Goal: Task Accomplishment & Management: Manage account settings

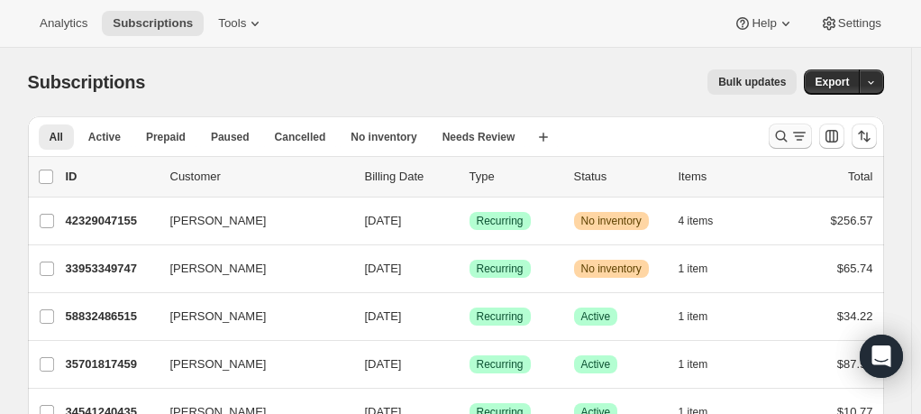
drag, startPoint x: 804, startPoint y: 134, endPoint x: 793, endPoint y: 135, distance: 10.9
click at [793, 135] on div "Search and filter results" at bounding box center [790, 136] width 36 height 18
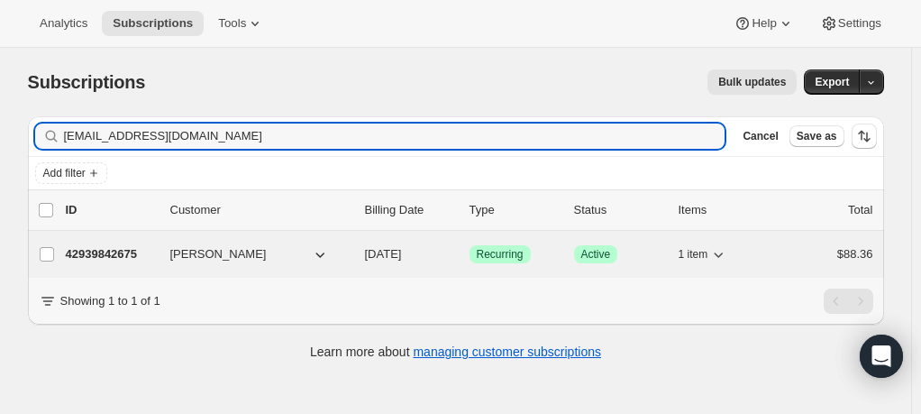
type input "[EMAIL_ADDRESS][DOMAIN_NAME]"
click at [175, 258] on span "[PERSON_NAME]" at bounding box center [218, 254] width 96 height 18
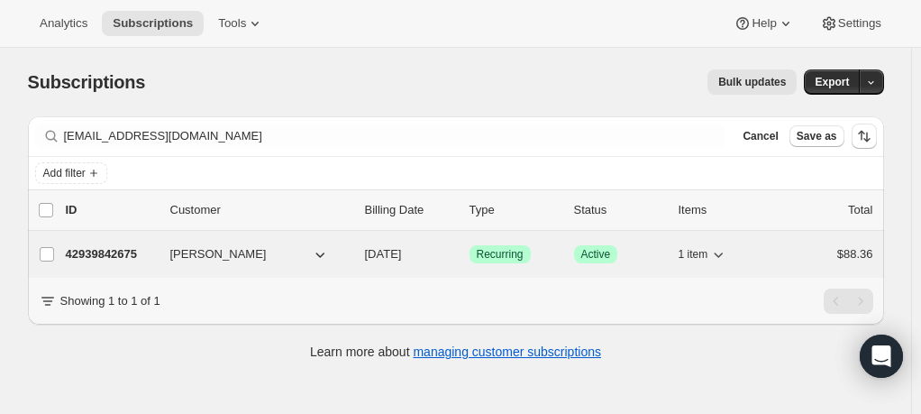
click at [195, 254] on span "[PERSON_NAME]" at bounding box center [218, 254] width 96 height 18
click at [215, 251] on span "[PERSON_NAME]" at bounding box center [218, 254] width 96 height 18
click at [266, 246] on button "[PERSON_NAME]" at bounding box center [250, 254] width 180 height 29
click at [125, 249] on p "42939842675" at bounding box center [111, 254] width 90 height 18
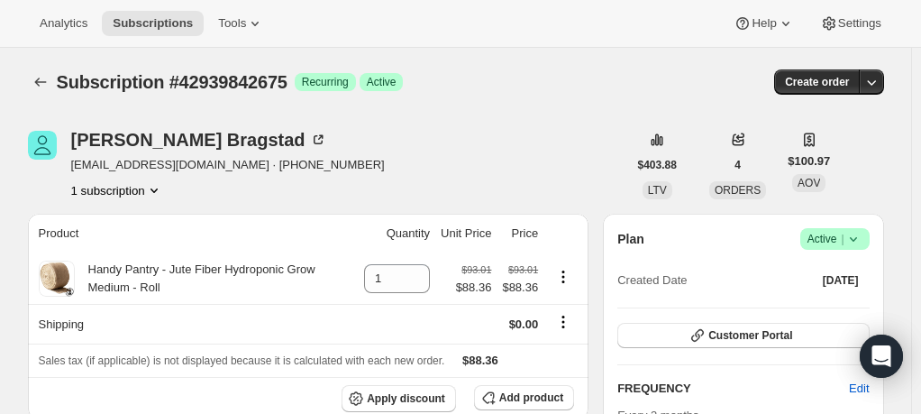
click at [862, 234] on icon at bounding box center [853, 239] width 18 height 18
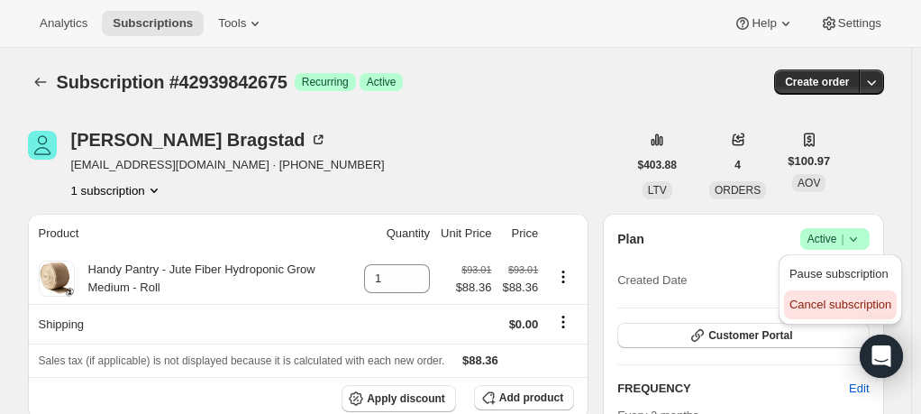
click at [846, 300] on span "Cancel subscription" at bounding box center [840, 304] width 102 height 14
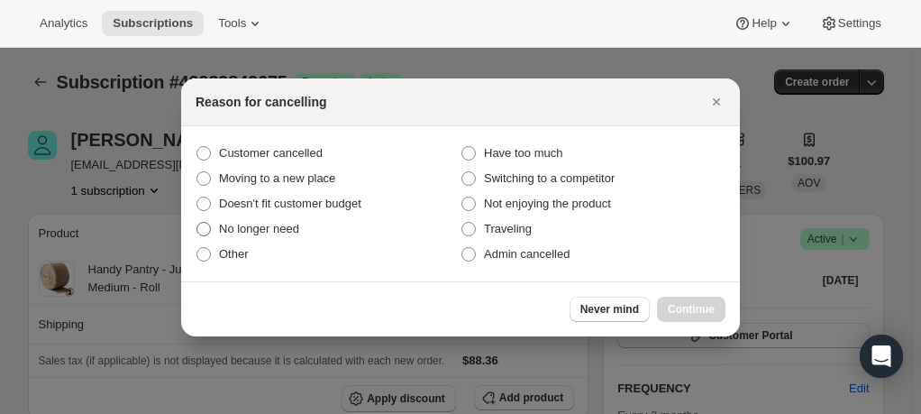
click at [211, 225] on span ":rbv:" at bounding box center [204, 229] width 16 height 16
click at [197, 223] on input "No longer need" at bounding box center [196, 222] width 1 height 1
radio input "true"
drag, startPoint x: 690, startPoint y: 303, endPoint x: 546, endPoint y: 294, distance: 144.5
click at [680, 303] on span "Continue" at bounding box center [691, 309] width 47 height 14
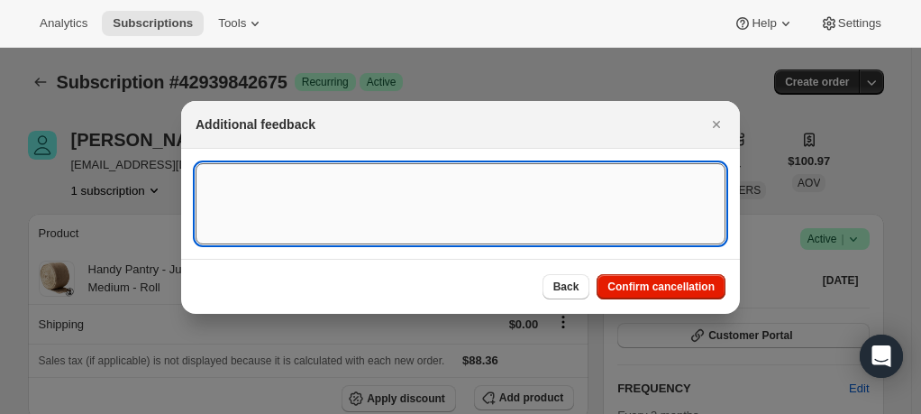
click at [327, 203] on textarea ":rbv:" at bounding box center [461, 203] width 530 height 81
type textarea "Email request"
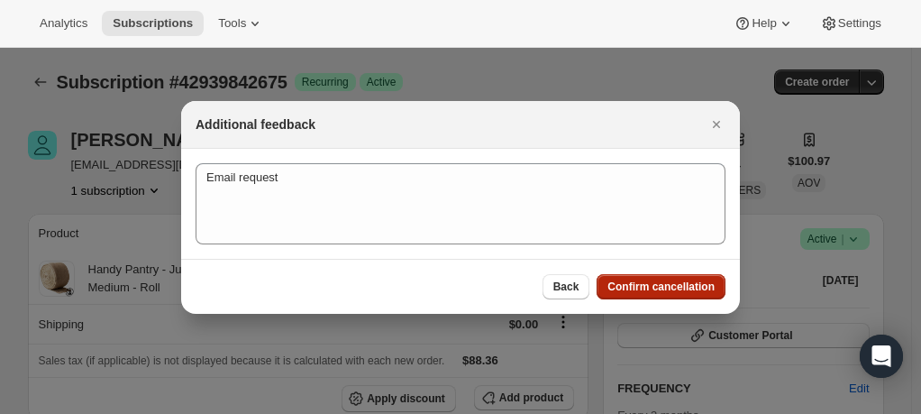
click at [711, 296] on button "Confirm cancellation" at bounding box center [661, 286] width 129 height 25
